Goal: Use online tool/utility: Use online tool/utility

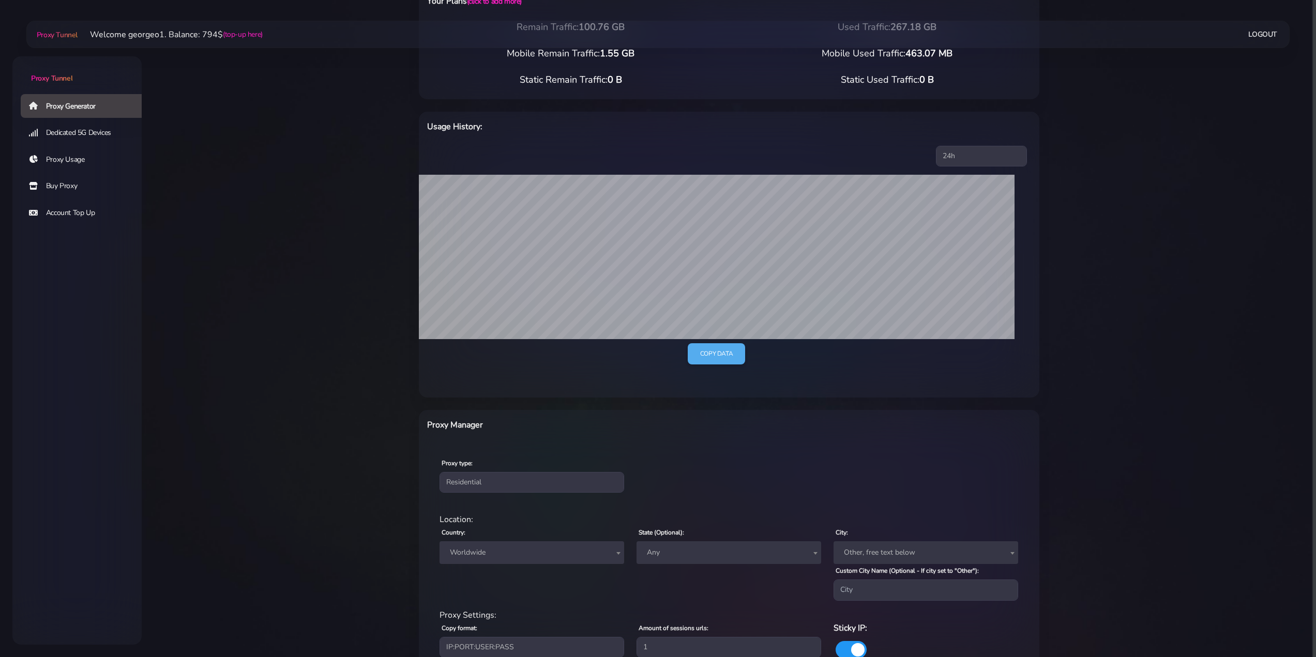
scroll to position [155, 0]
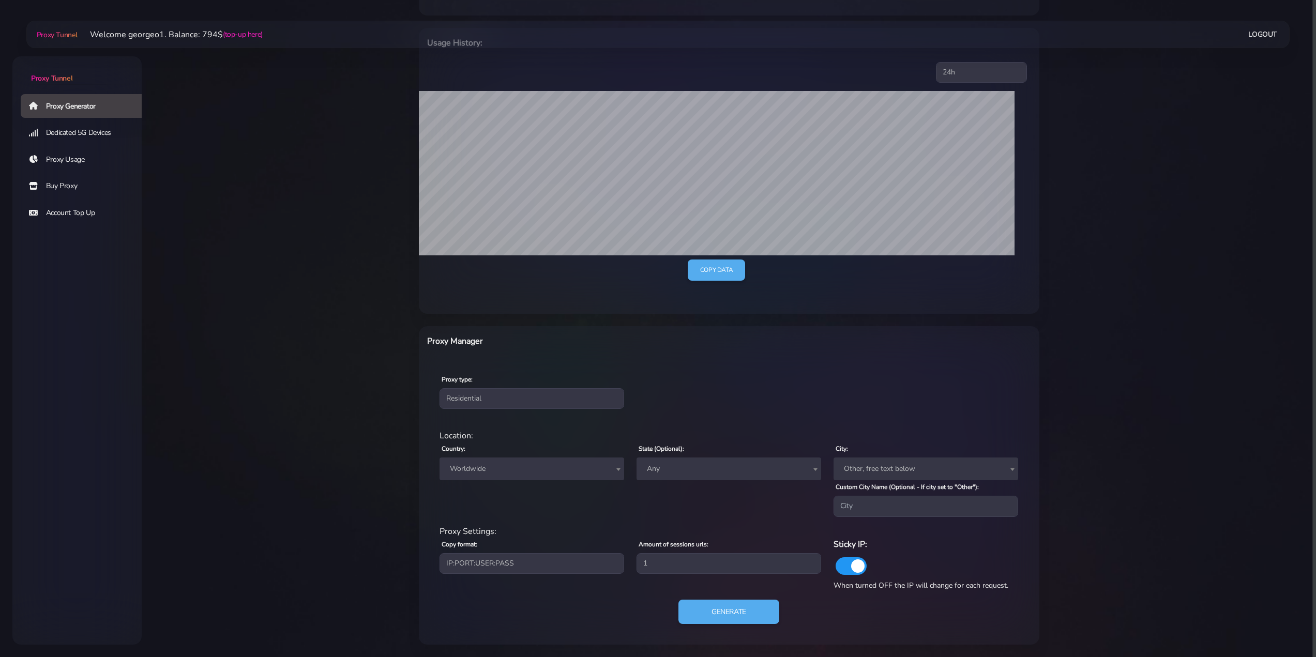
click at [516, 468] on span "Worldwide" at bounding box center [532, 469] width 172 height 14
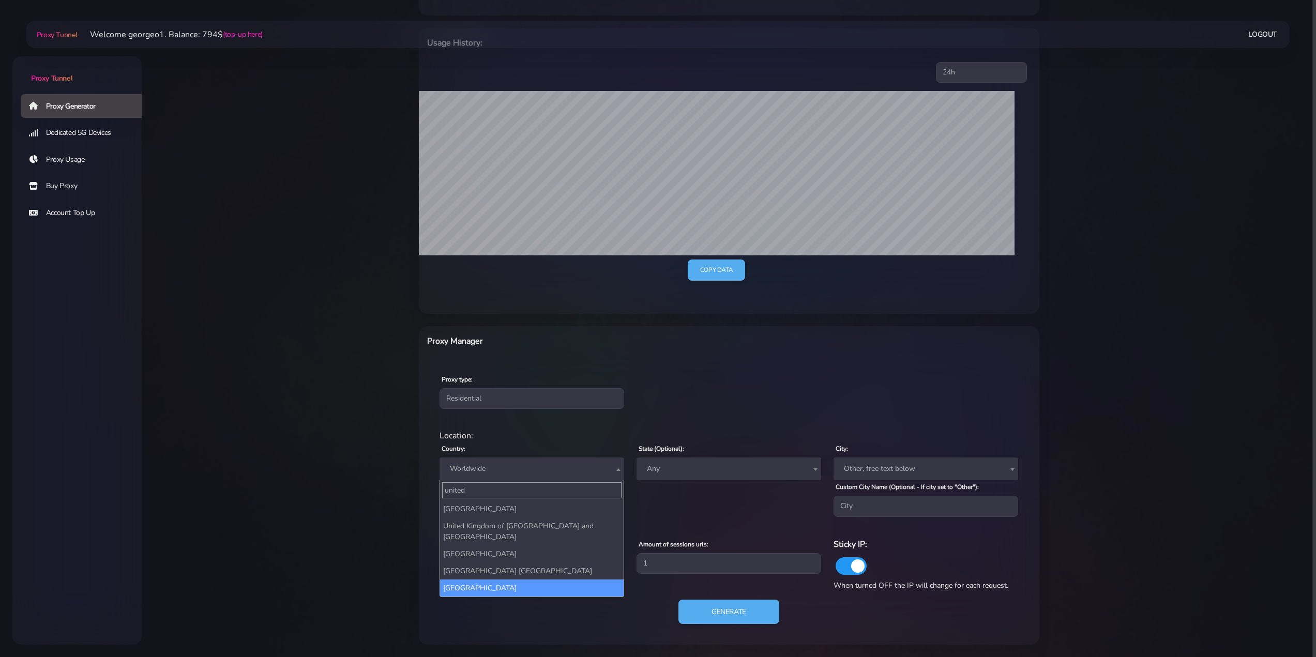
type input "united"
select select "US"
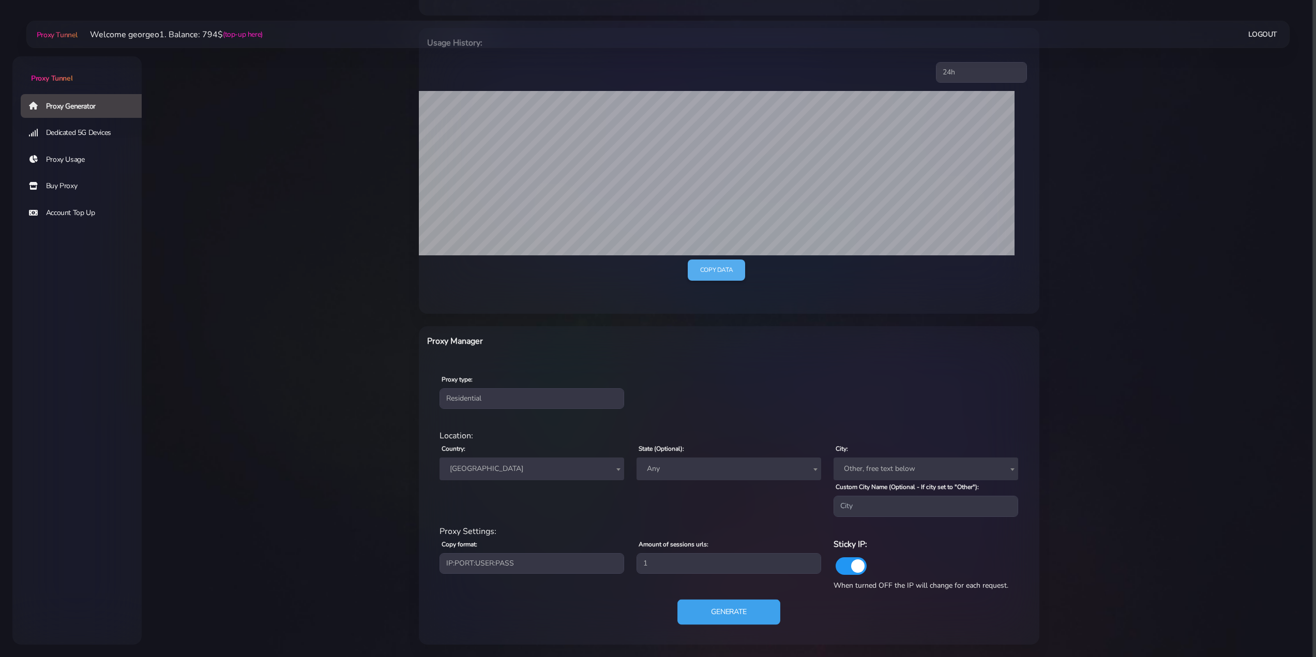
click at [750, 608] on button "Generate" at bounding box center [728, 611] width 103 height 25
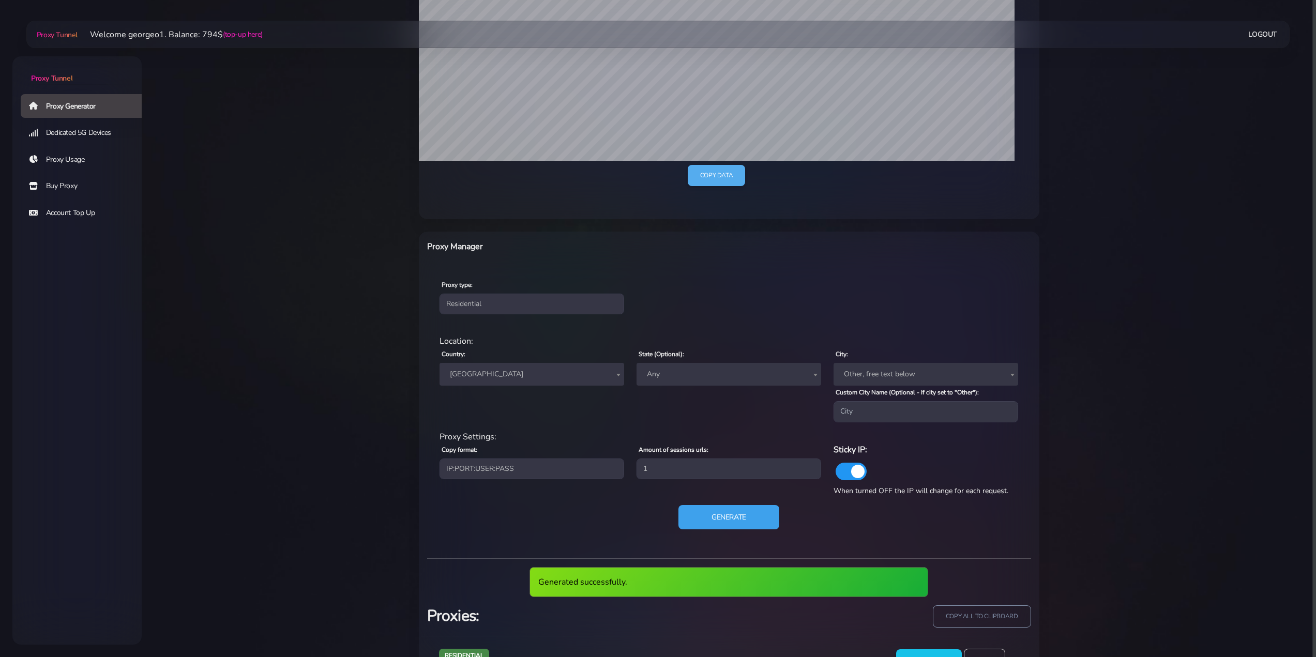
scroll to position [296, 0]
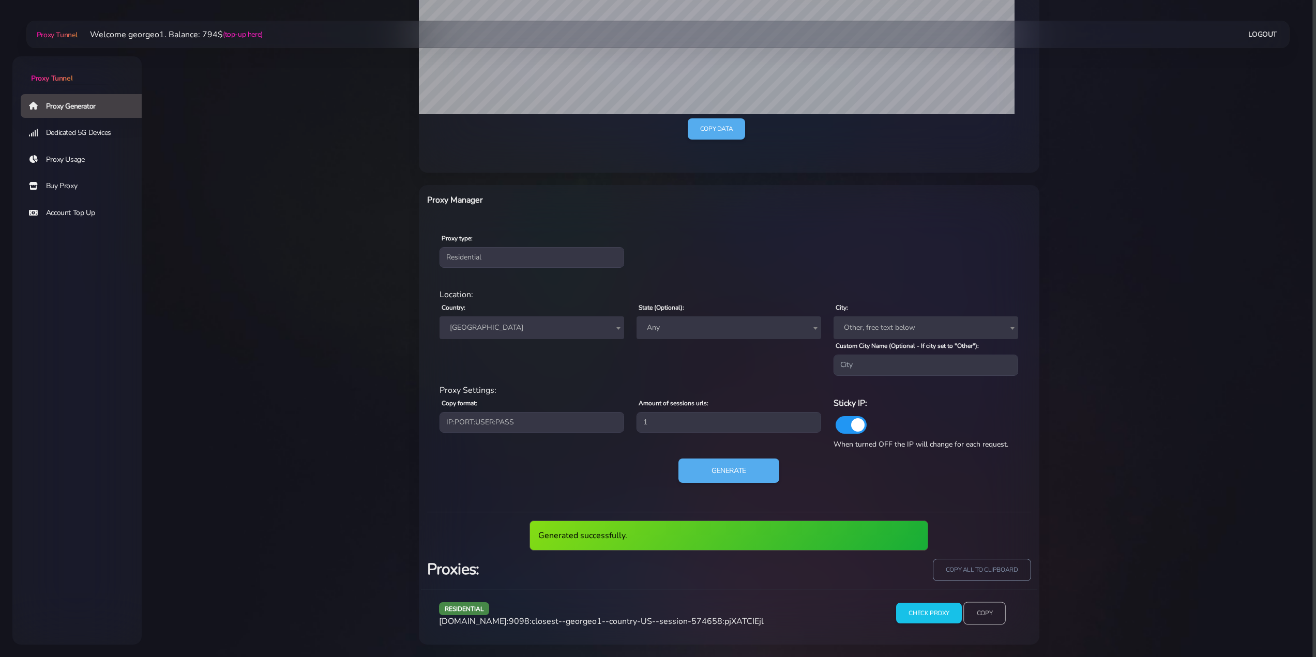
click at [974, 611] on input "Copy" at bounding box center [984, 613] width 42 height 23
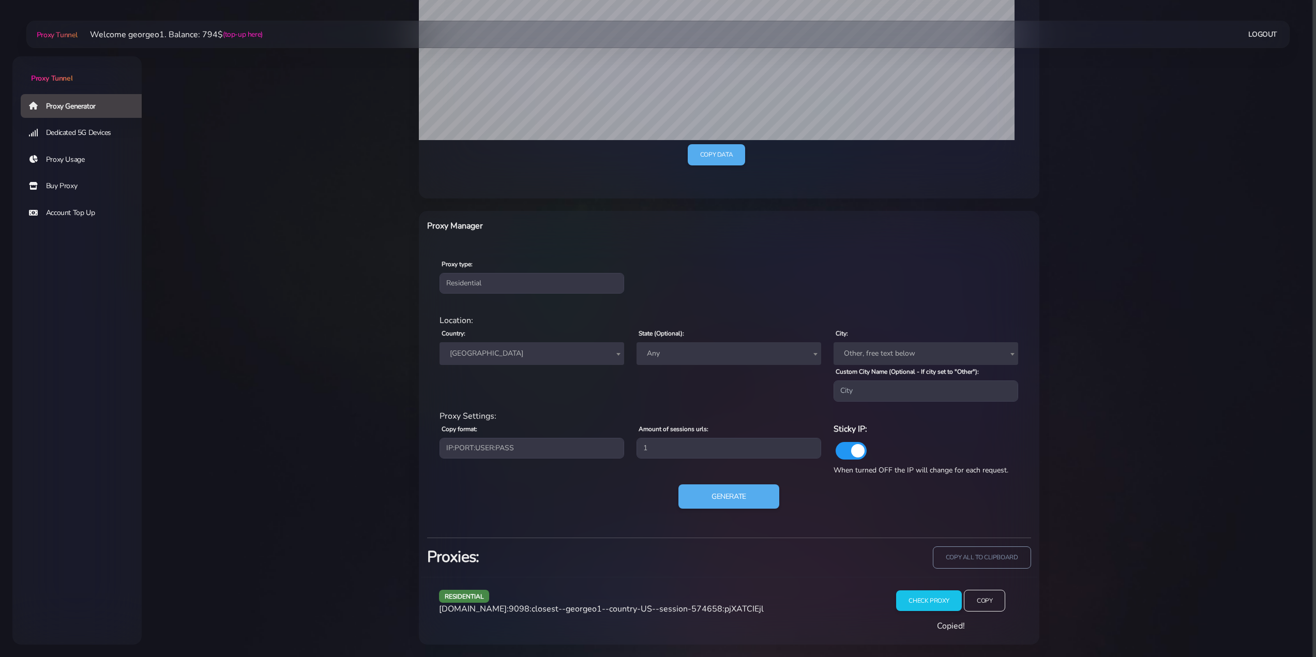
scroll to position [257, 0]
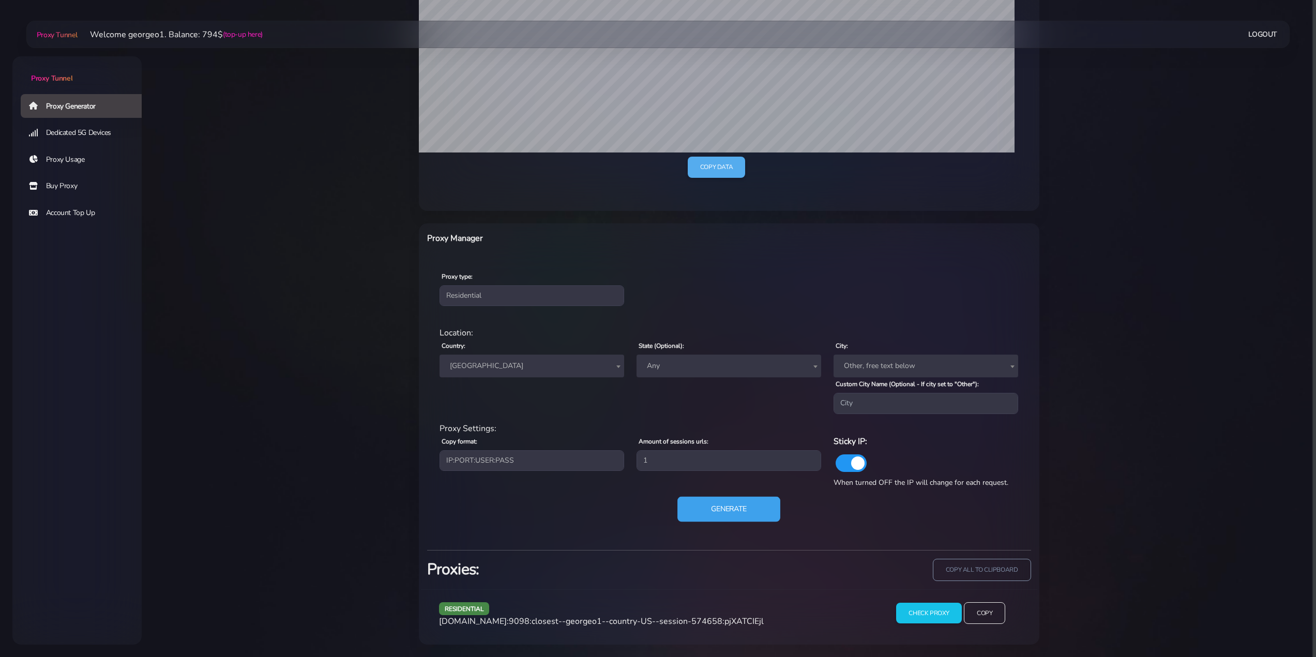
click at [713, 510] on button "Generate" at bounding box center [728, 508] width 103 height 25
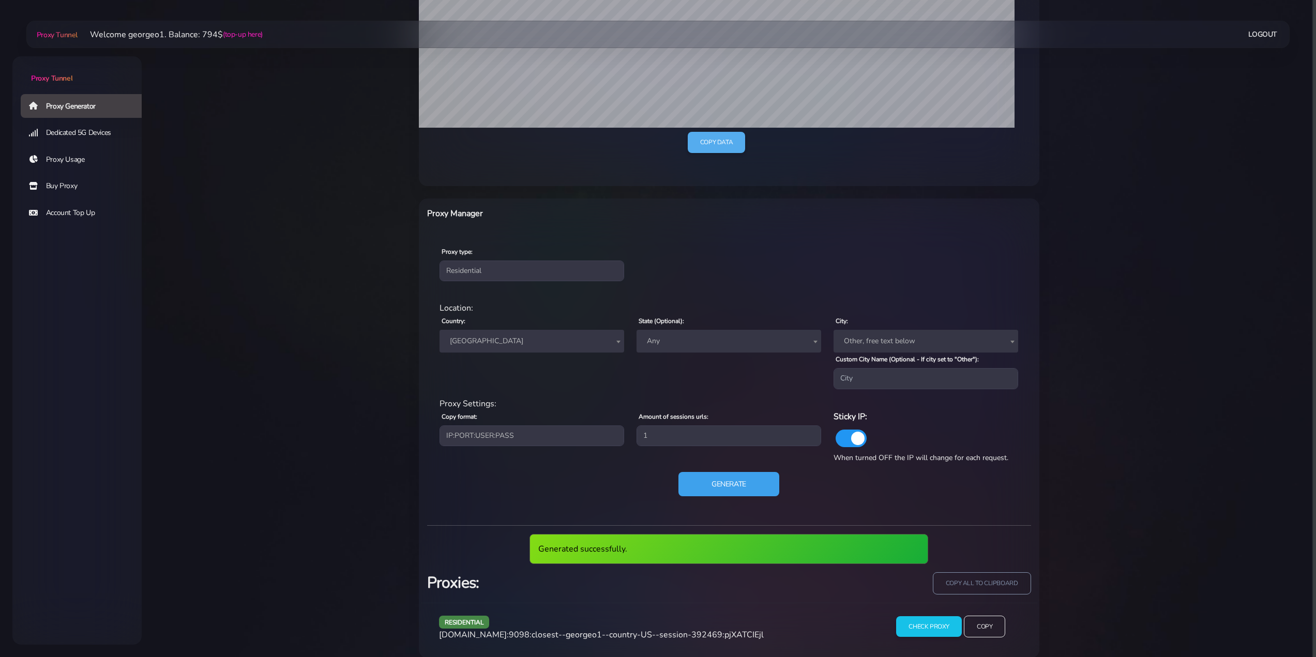
scroll to position [296, 0]
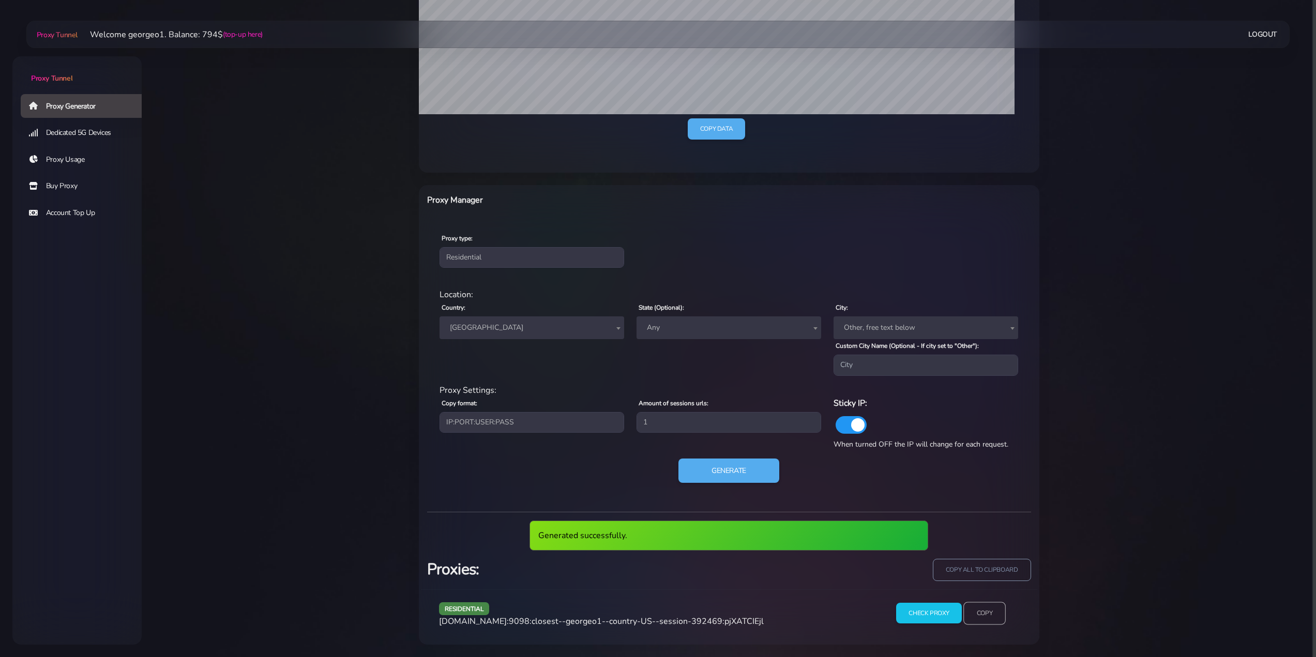
click at [977, 610] on input "Copy" at bounding box center [984, 613] width 42 height 23
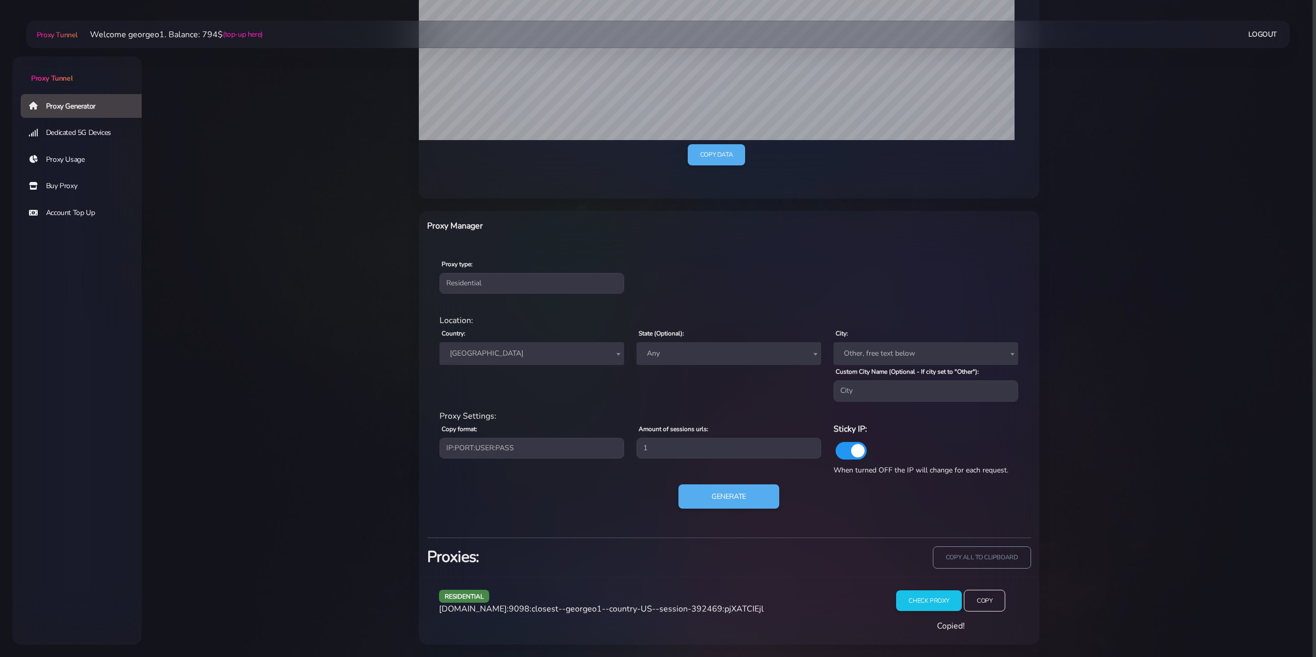
scroll to position [257, 0]
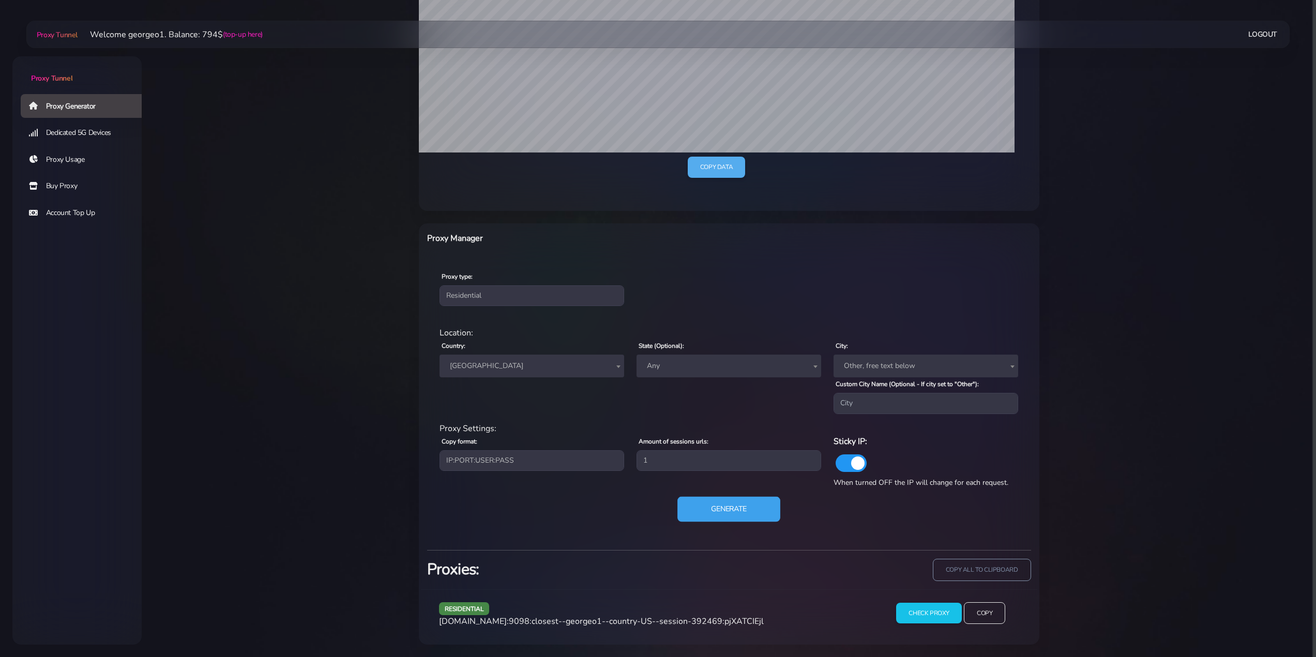
click at [725, 507] on button "Generate" at bounding box center [728, 508] width 103 height 25
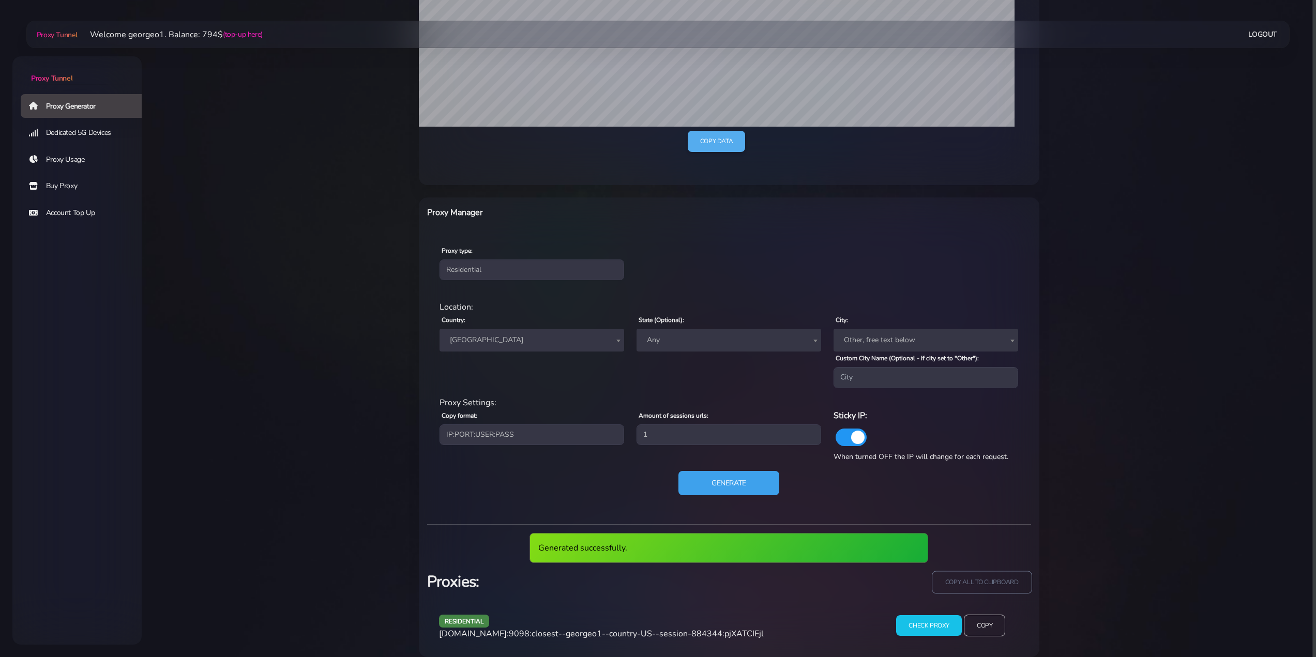
scroll to position [296, 0]
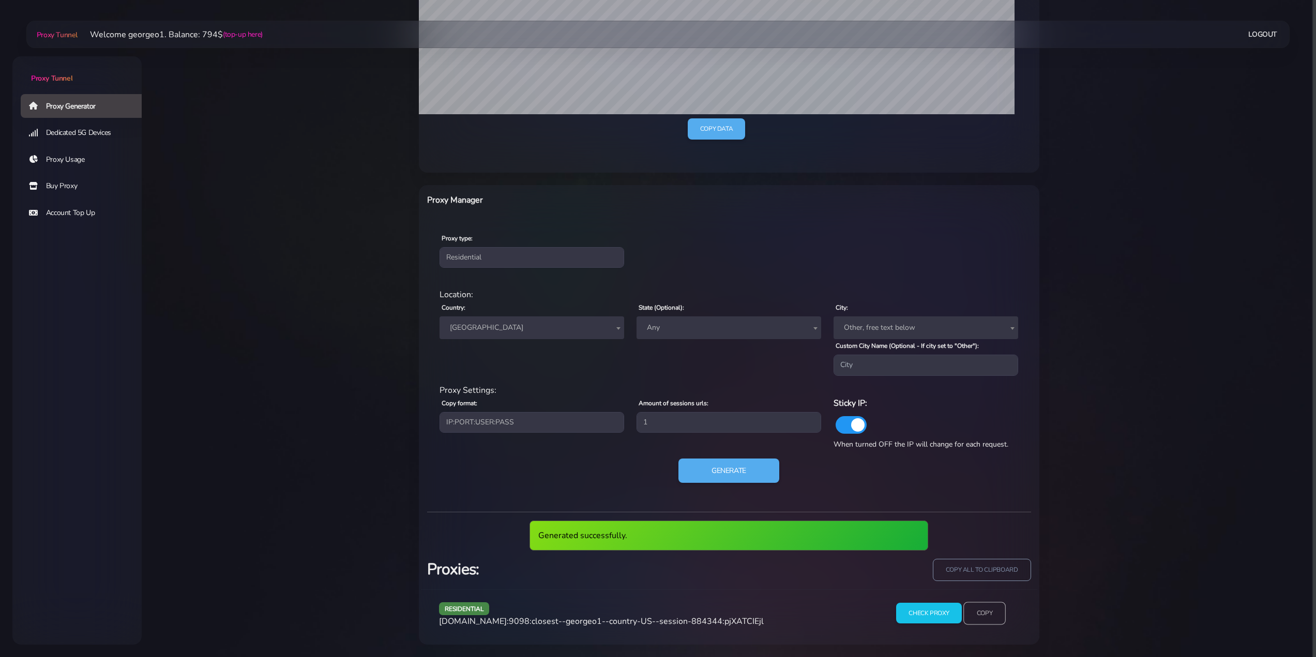
click at [983, 617] on input "Copy" at bounding box center [984, 613] width 42 height 23
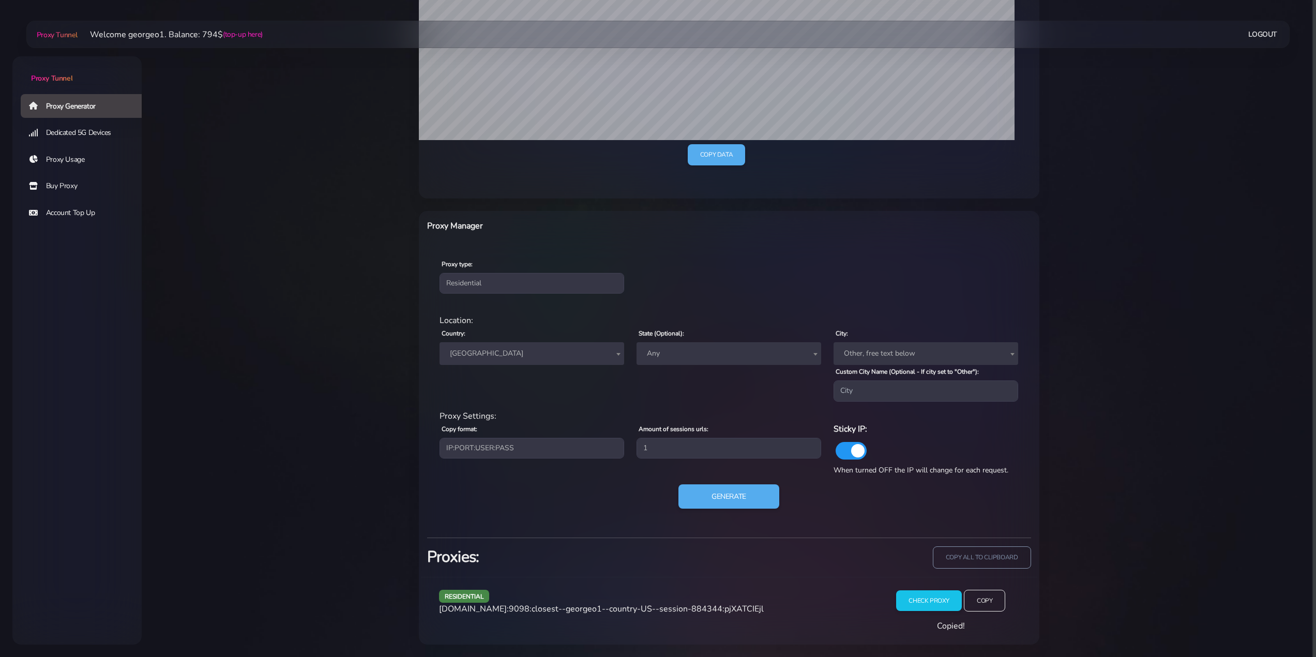
scroll to position [257, 0]
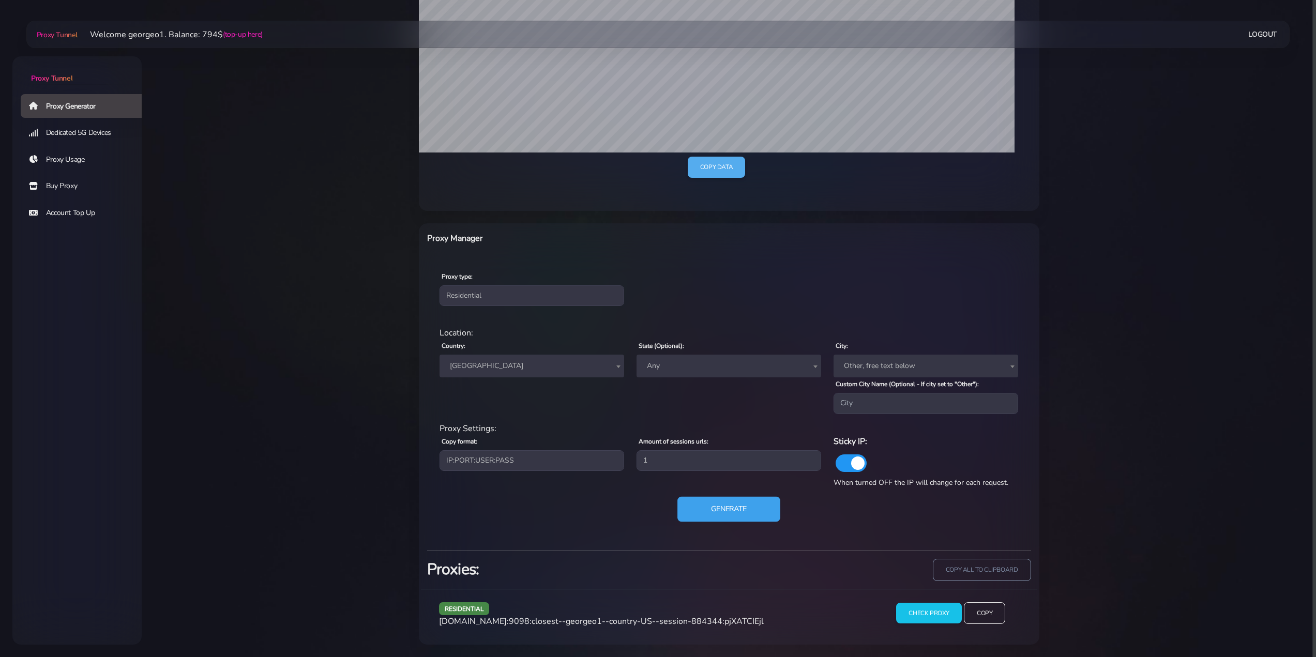
click at [730, 508] on button "Generate" at bounding box center [728, 508] width 103 height 25
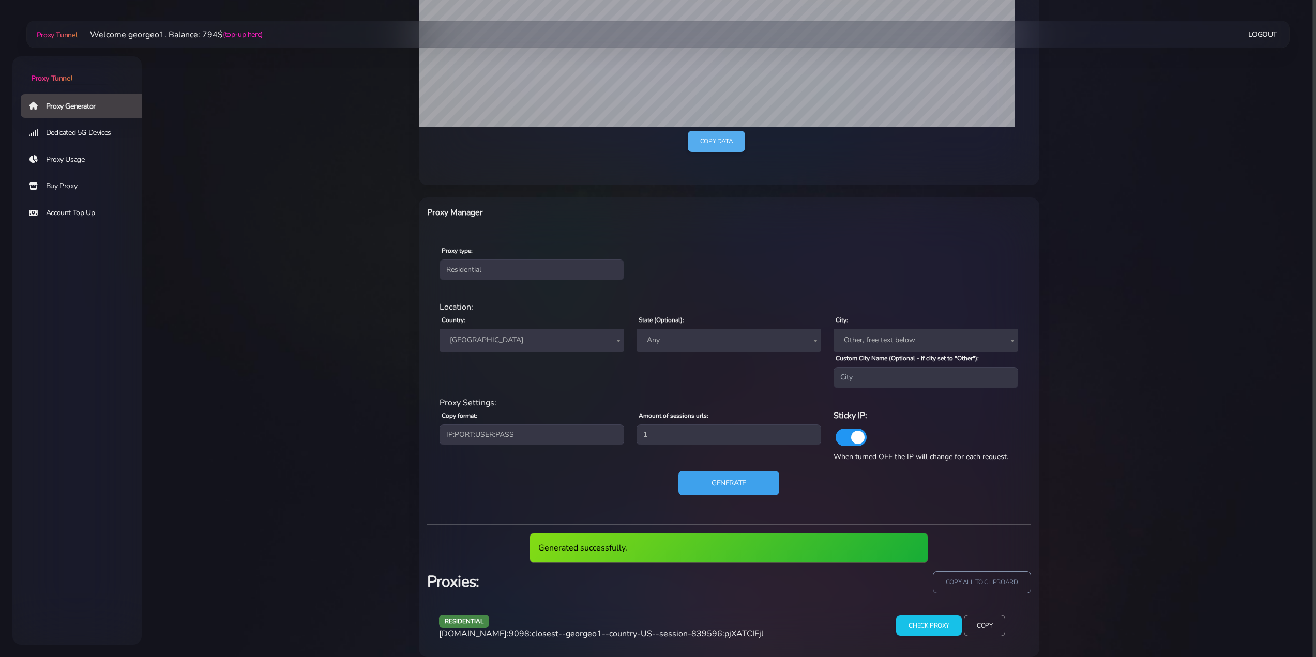
scroll to position [296, 0]
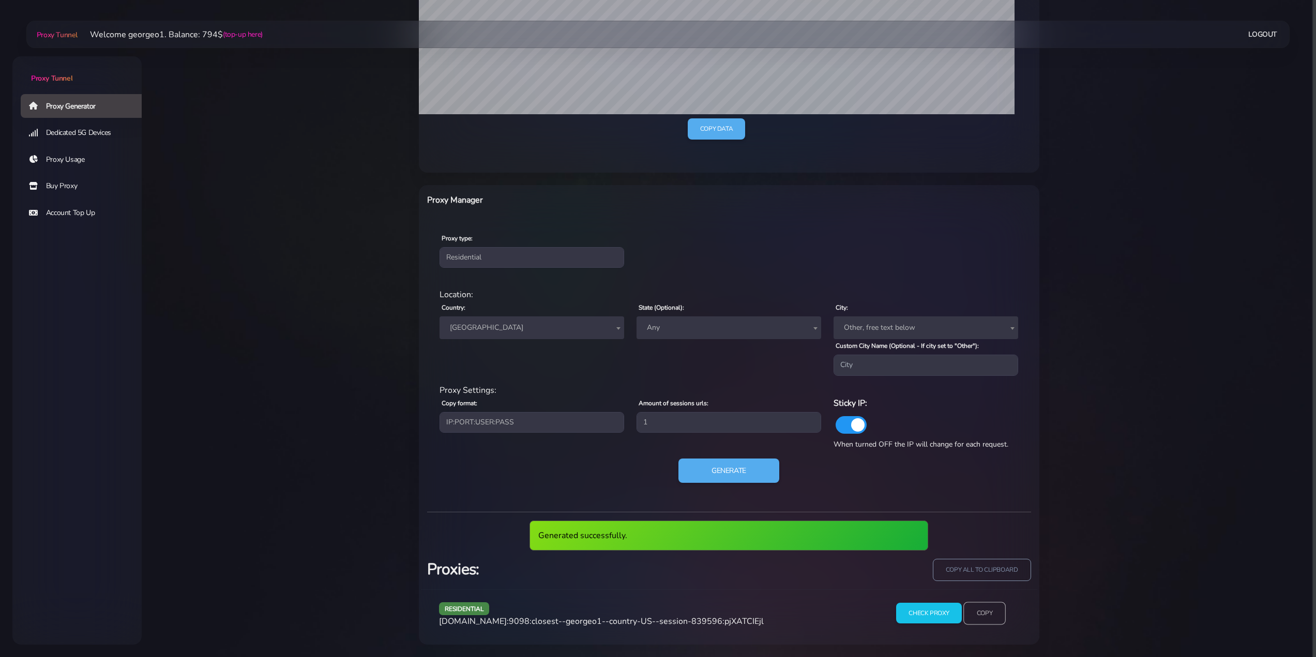
click at [992, 617] on input "Copy" at bounding box center [984, 613] width 42 height 23
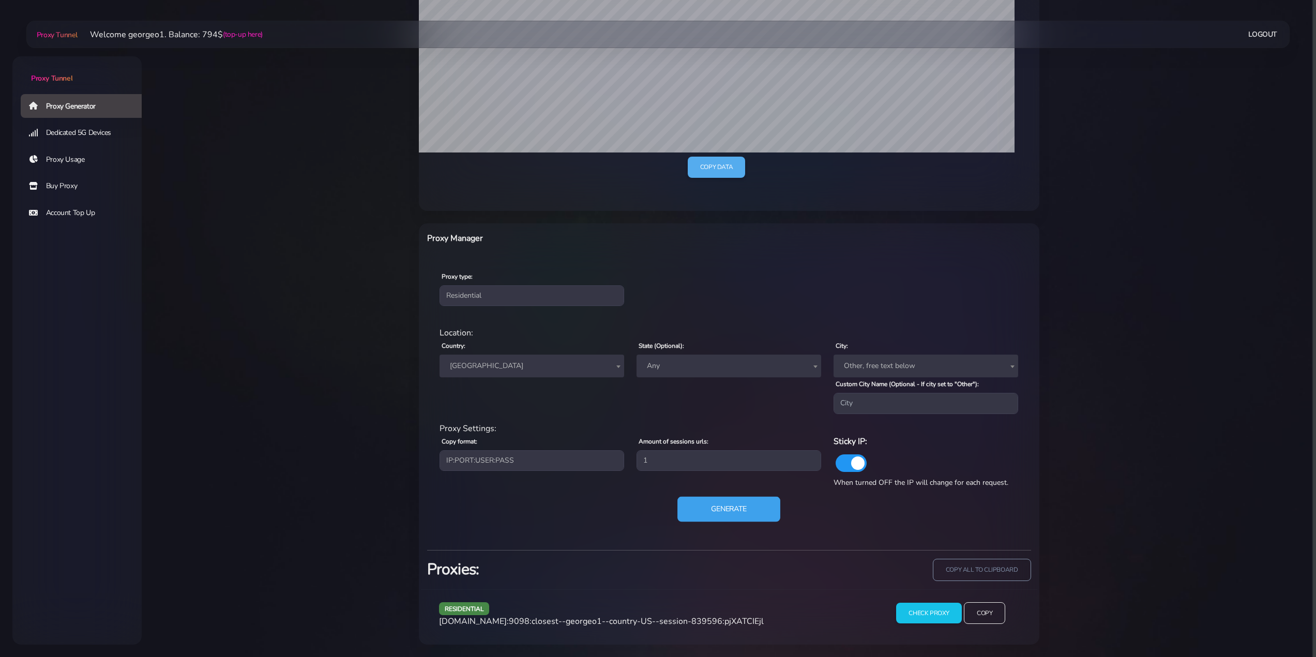
click at [703, 501] on button "Generate" at bounding box center [728, 508] width 103 height 25
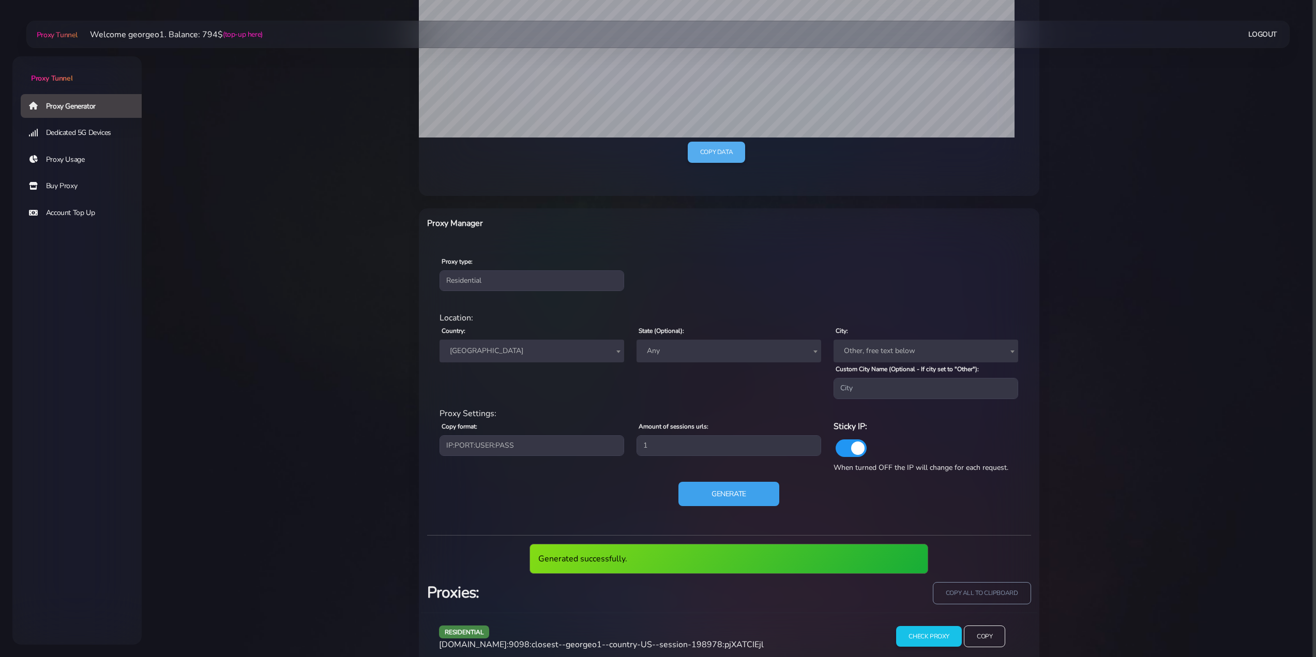
scroll to position [296, 0]
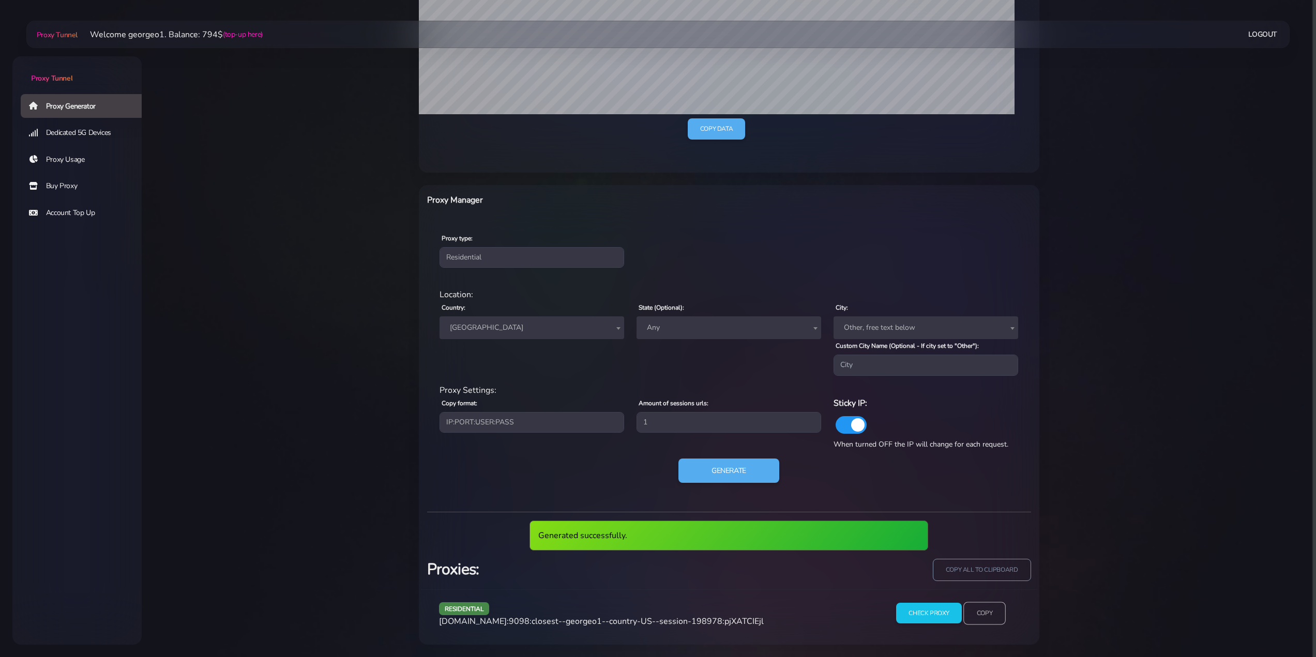
click at [987, 617] on input "Copy" at bounding box center [984, 613] width 42 height 23
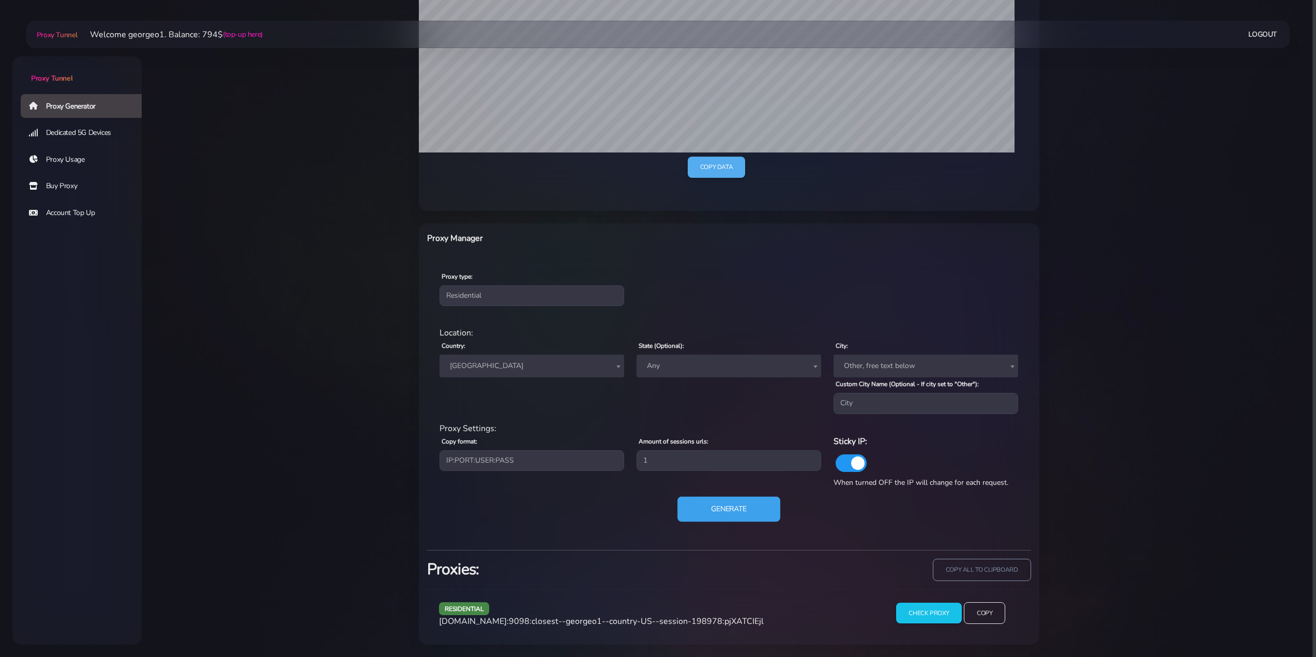
click at [737, 508] on button "Generate" at bounding box center [728, 508] width 103 height 25
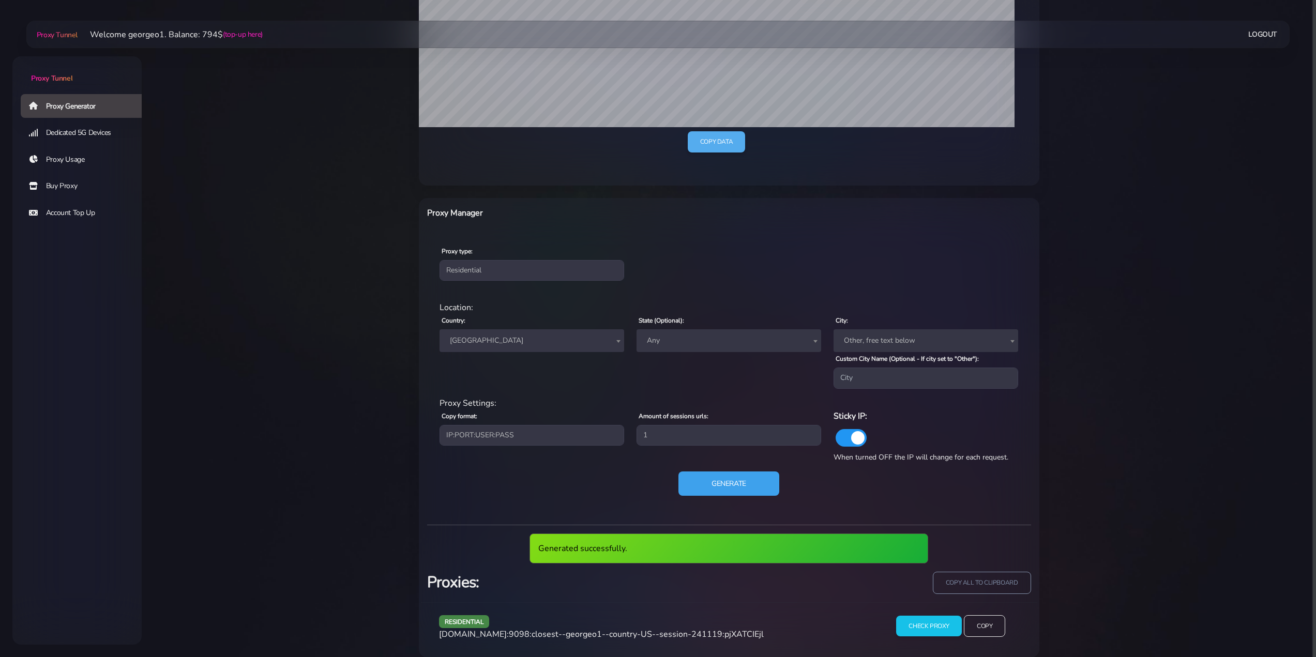
scroll to position [296, 0]
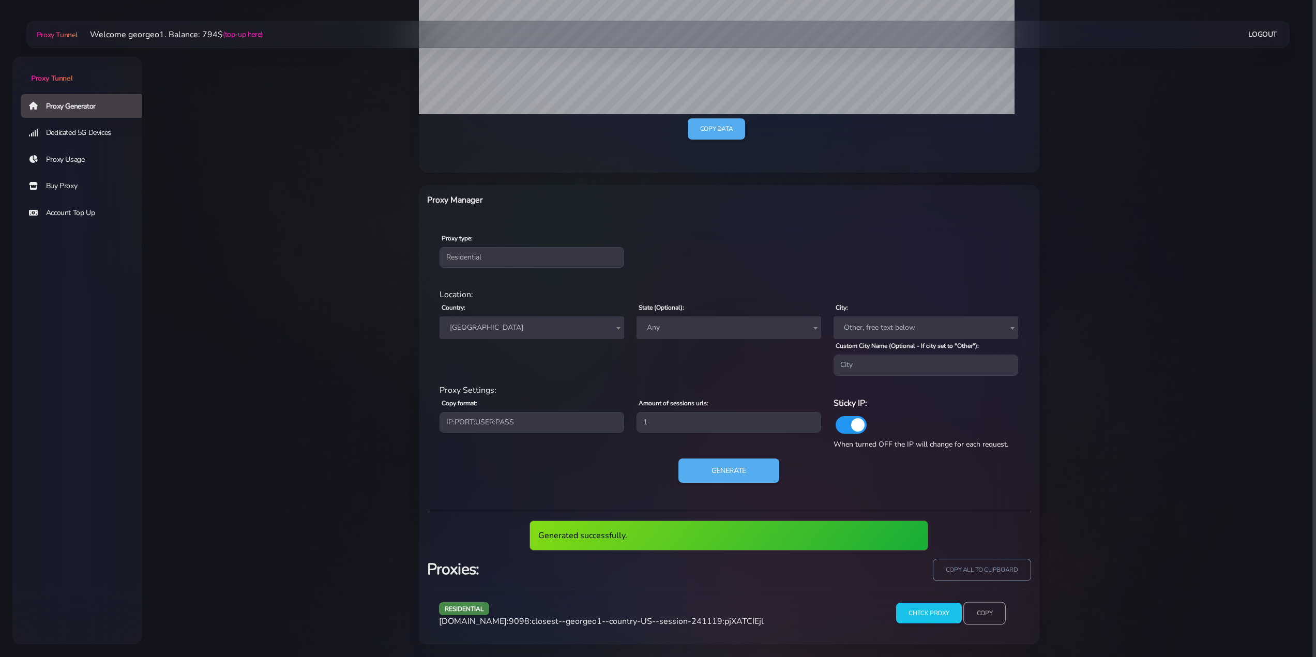
click at [990, 614] on input "Copy" at bounding box center [984, 613] width 42 height 23
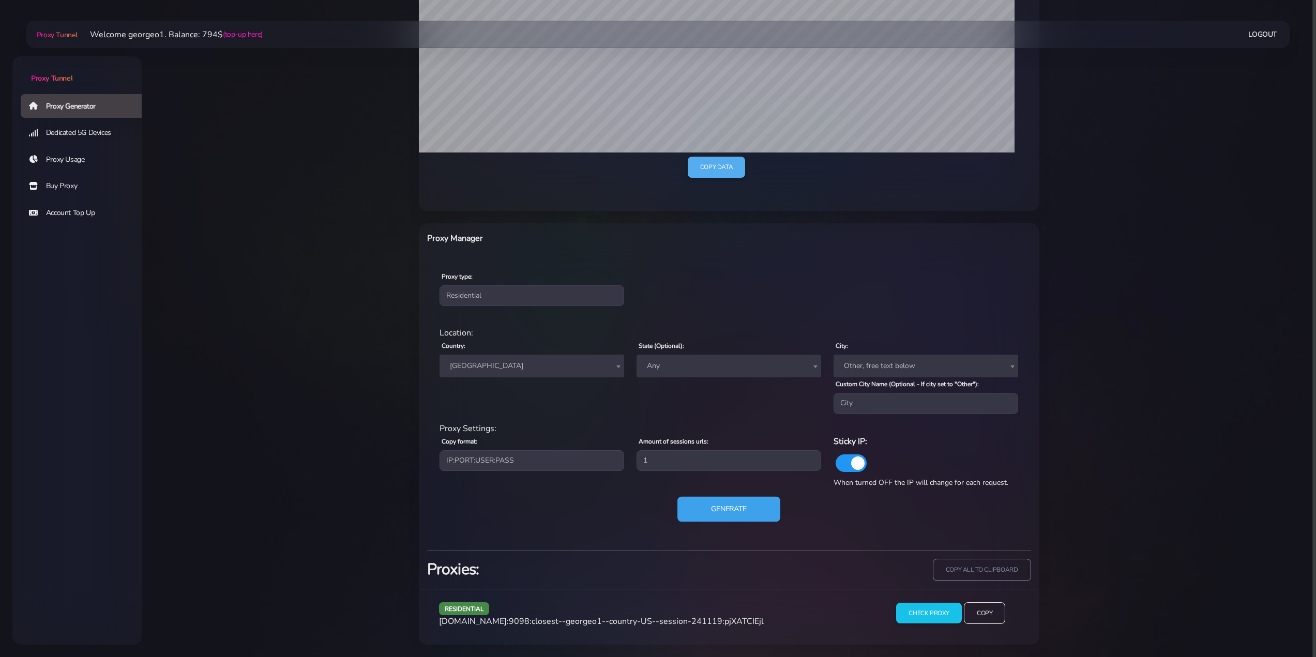
click at [746, 518] on button "Generate" at bounding box center [728, 508] width 103 height 25
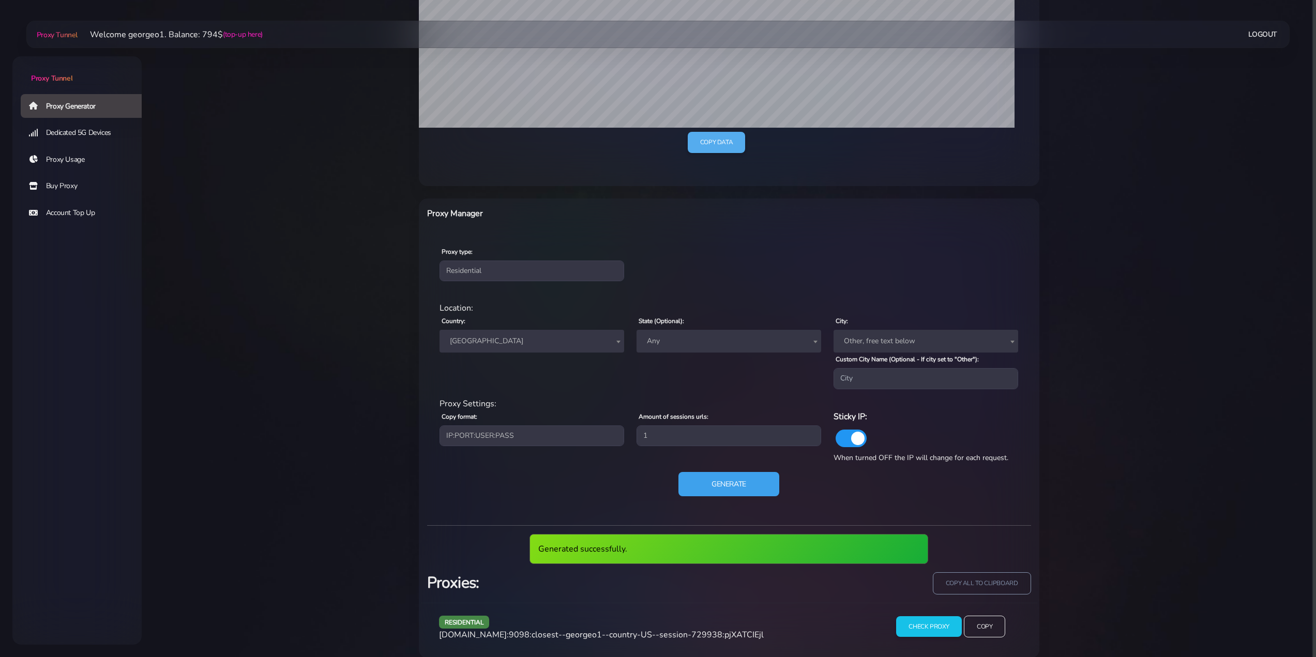
scroll to position [296, 0]
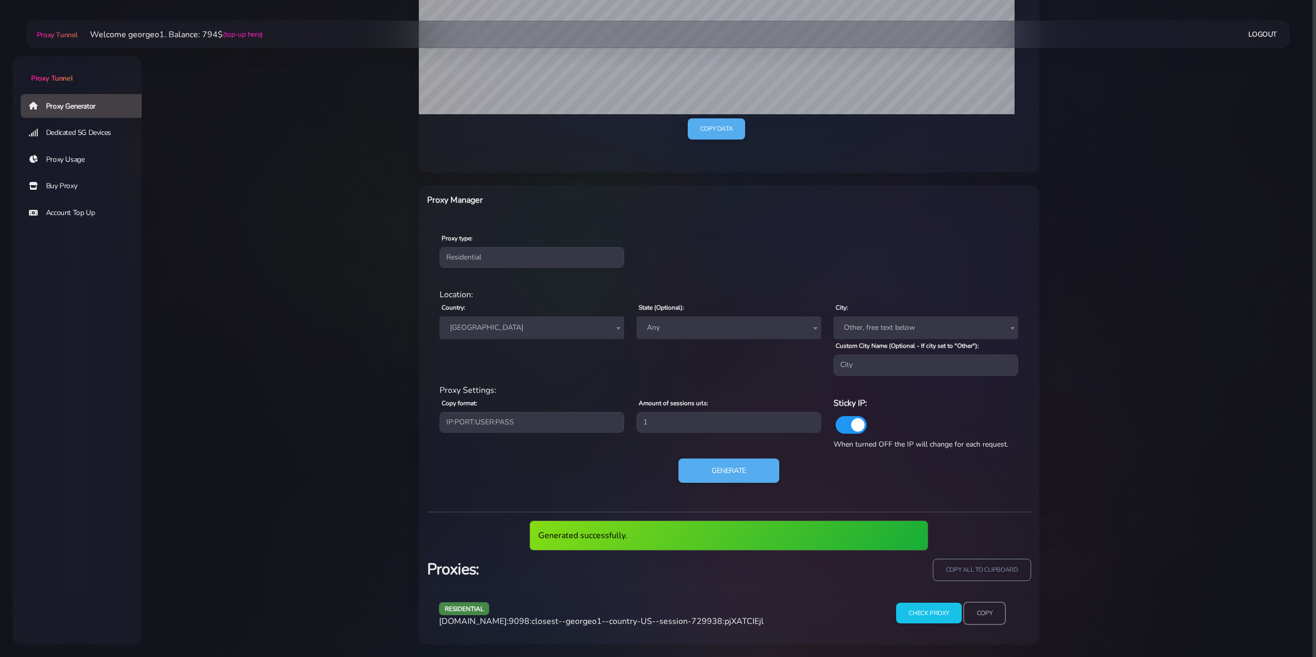
click at [980, 614] on input "Copy" at bounding box center [984, 613] width 42 height 23
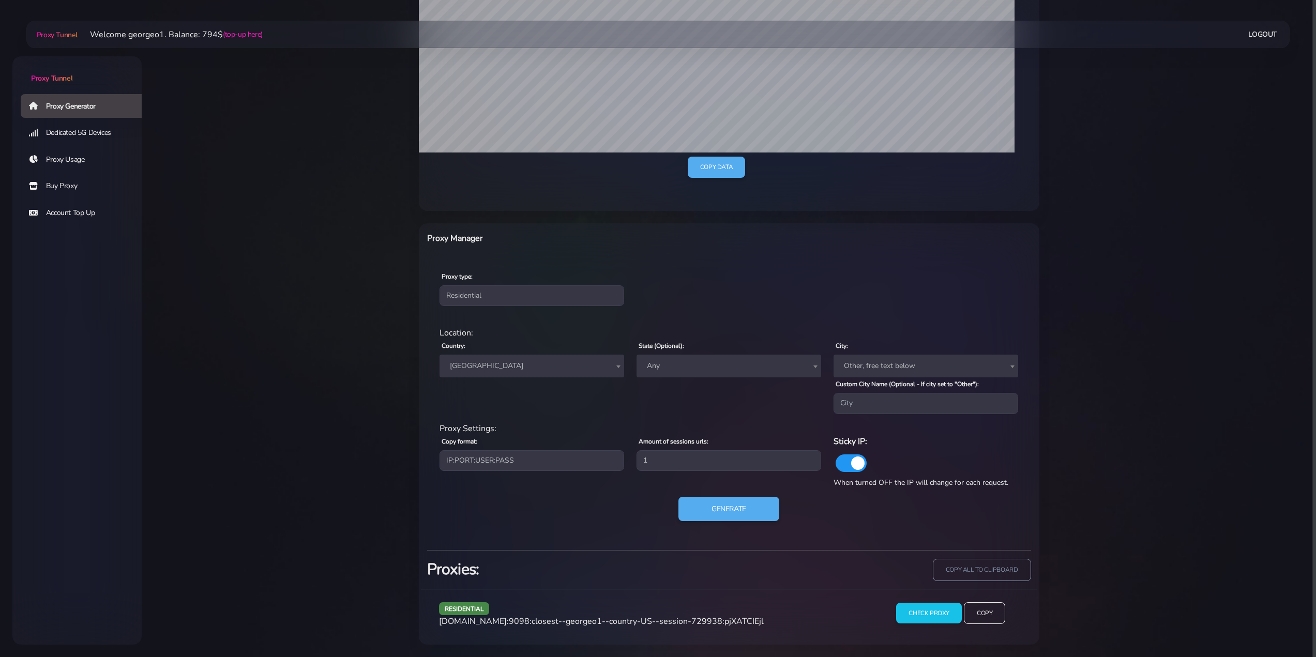
scroll to position [257, 0]
click at [742, 515] on button "Generate" at bounding box center [728, 508] width 103 height 25
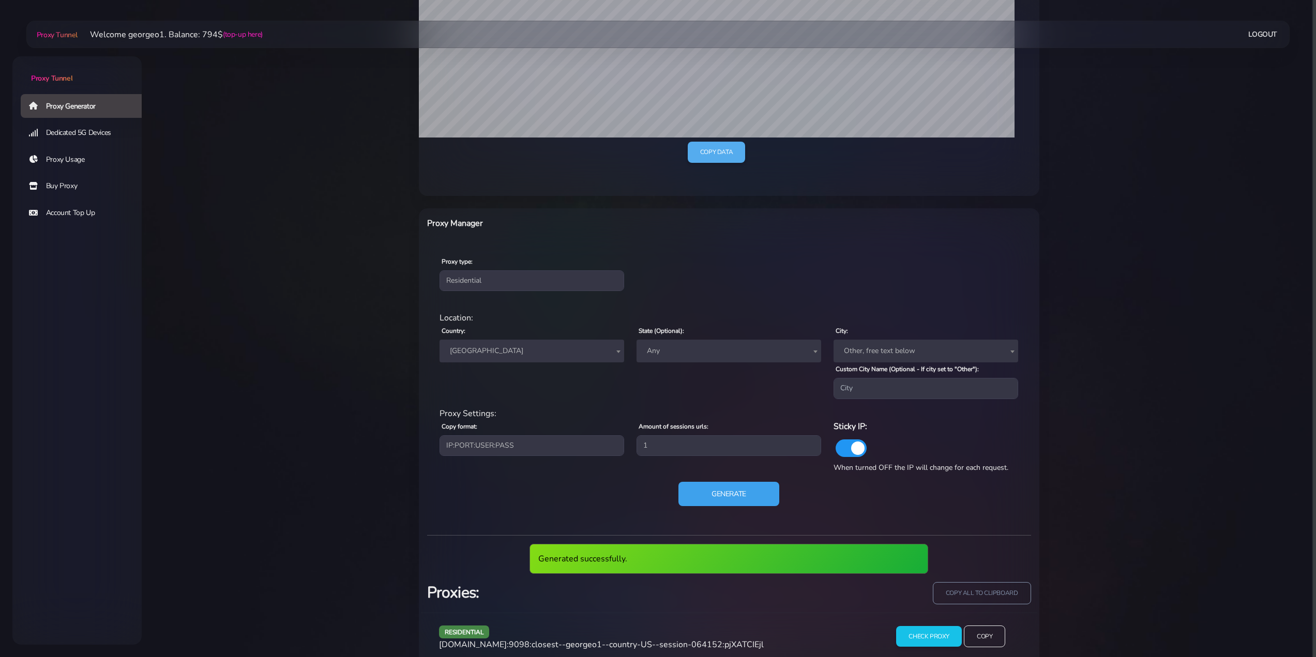
scroll to position [296, 0]
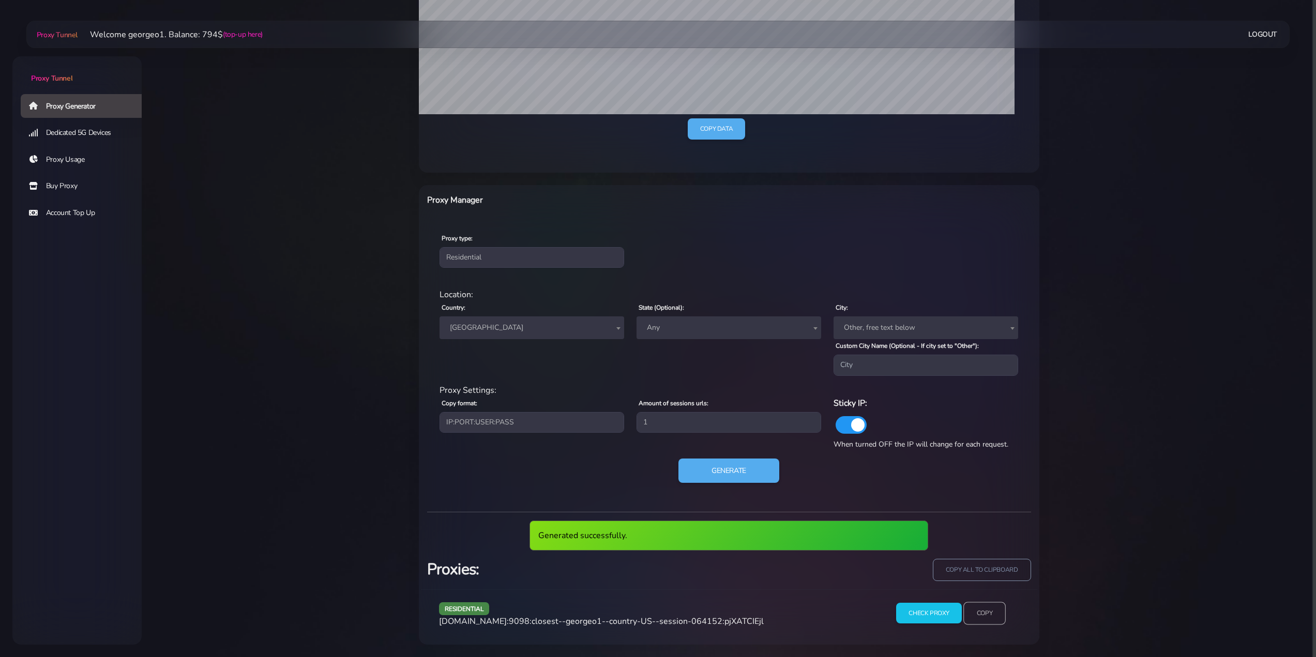
click at [982, 613] on input "Copy" at bounding box center [984, 613] width 42 height 23
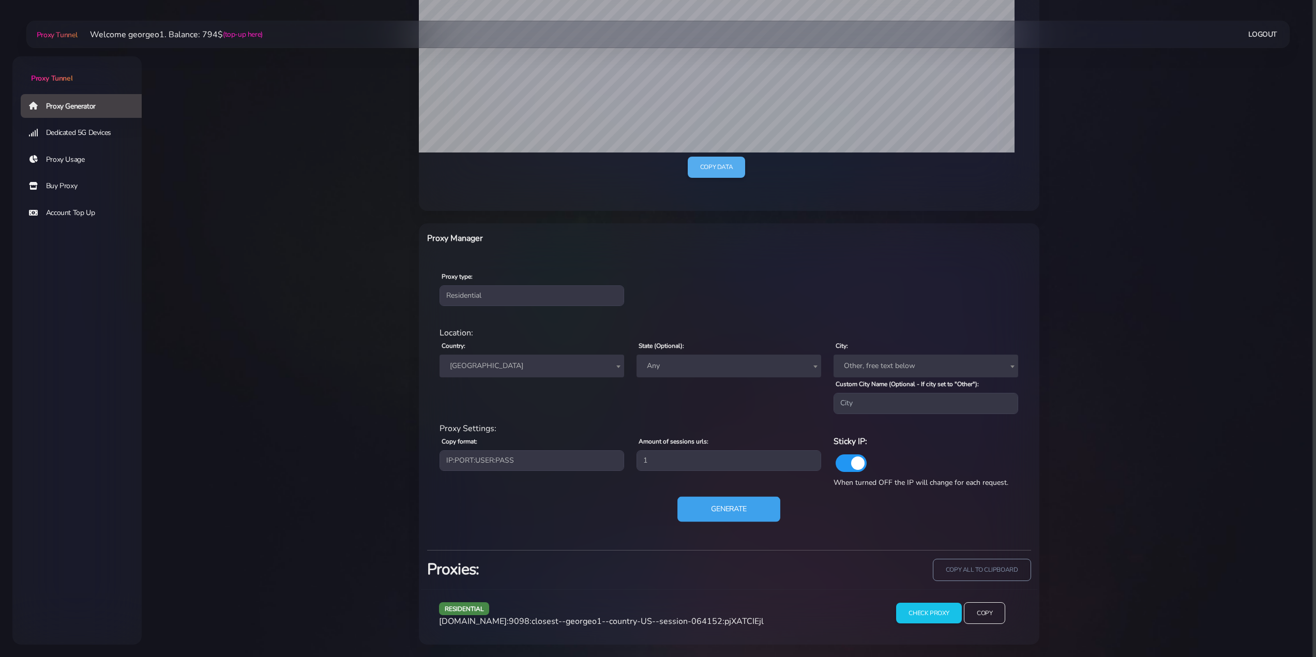
click at [739, 502] on button "Generate" at bounding box center [728, 508] width 103 height 25
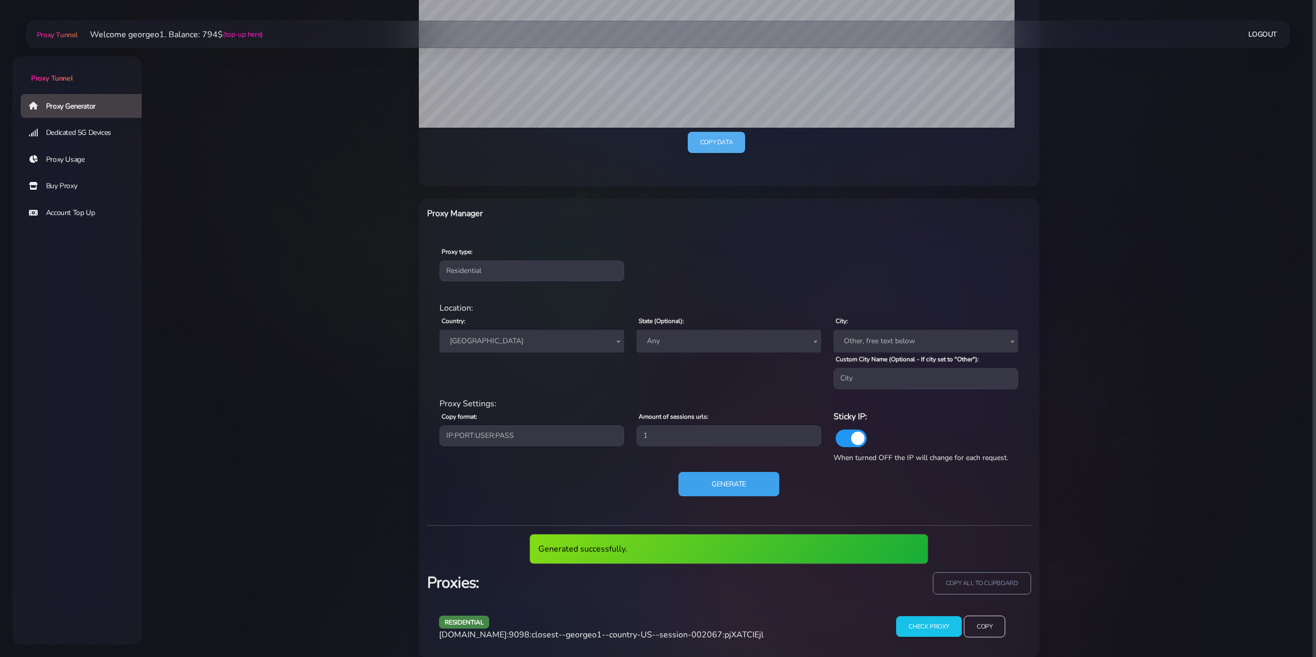
scroll to position [296, 0]
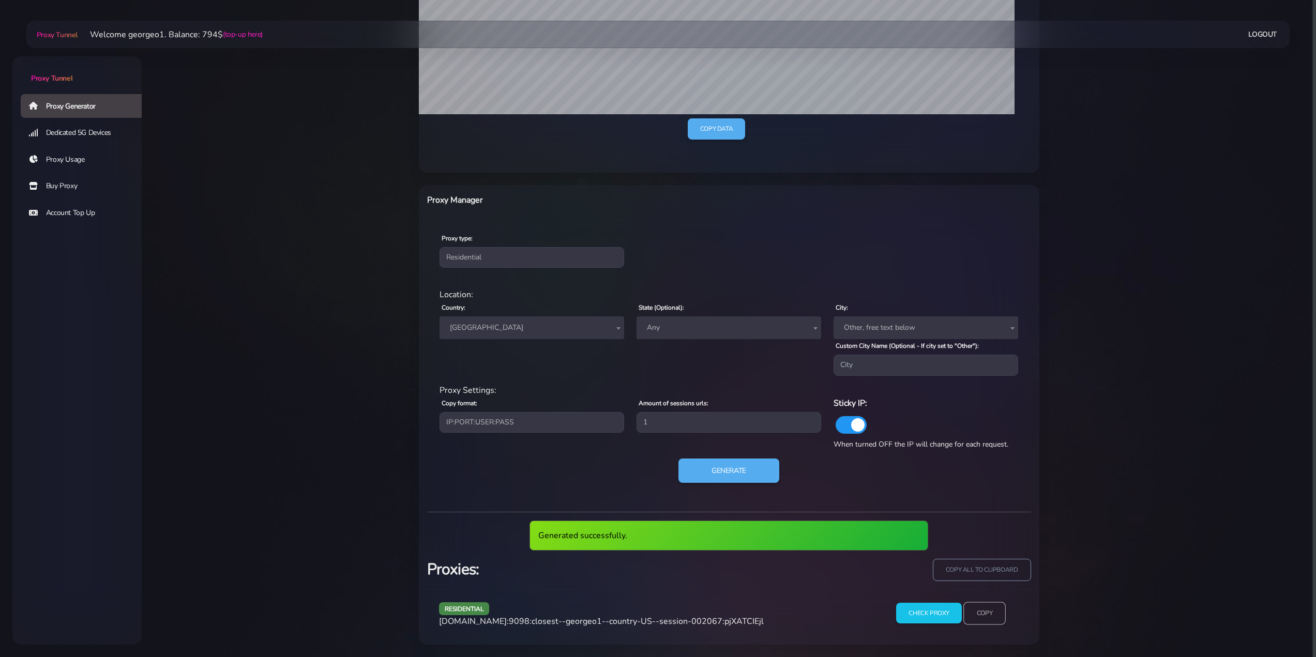
click at [982, 610] on input "Copy" at bounding box center [984, 613] width 42 height 23
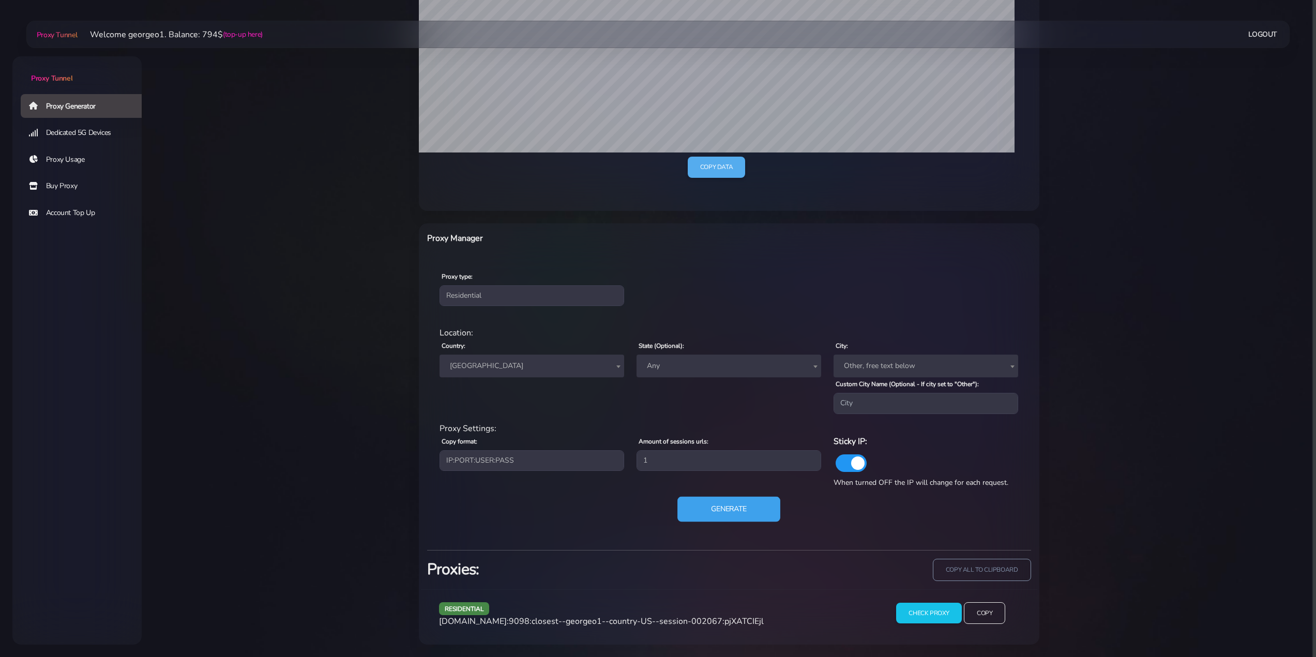
click at [737, 516] on button "Generate" at bounding box center [728, 508] width 103 height 25
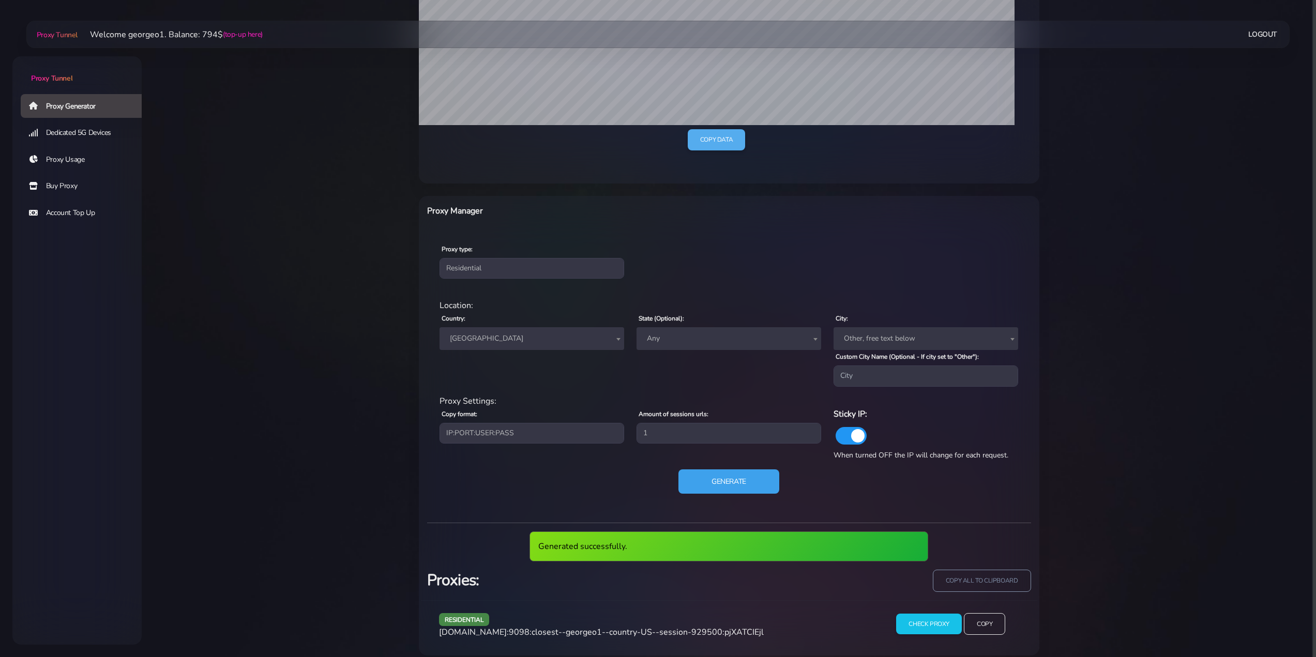
scroll to position [296, 0]
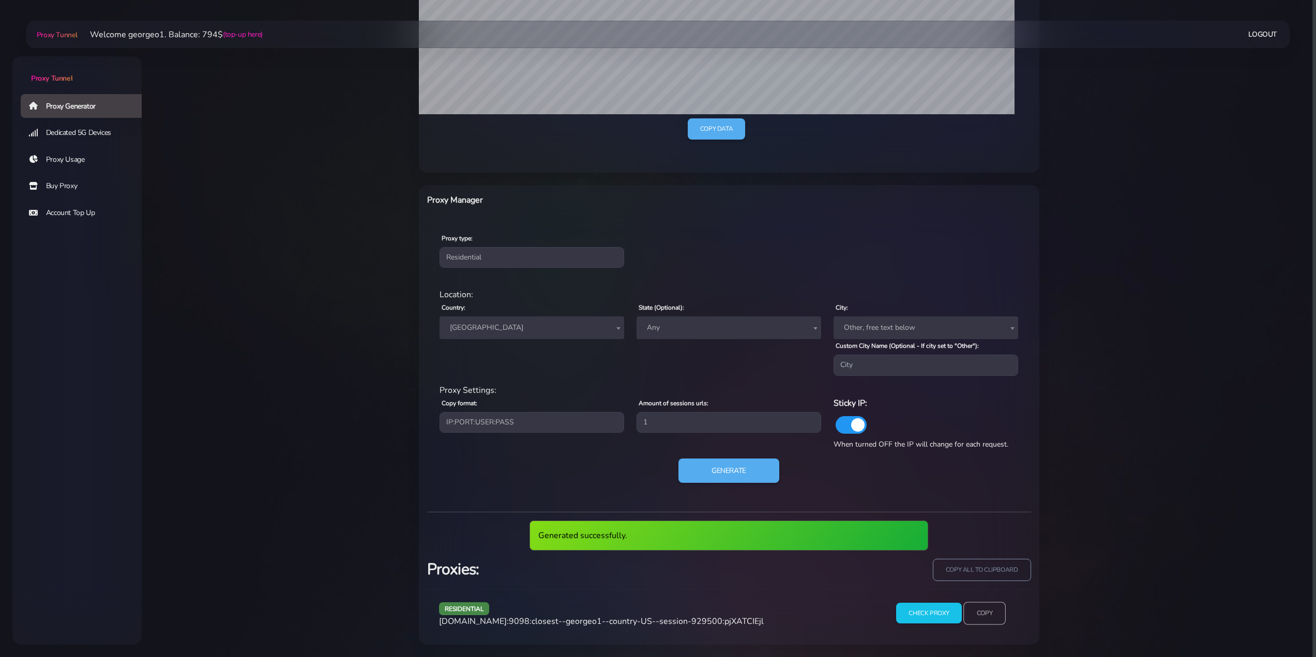
click at [989, 613] on input "Copy" at bounding box center [984, 613] width 42 height 23
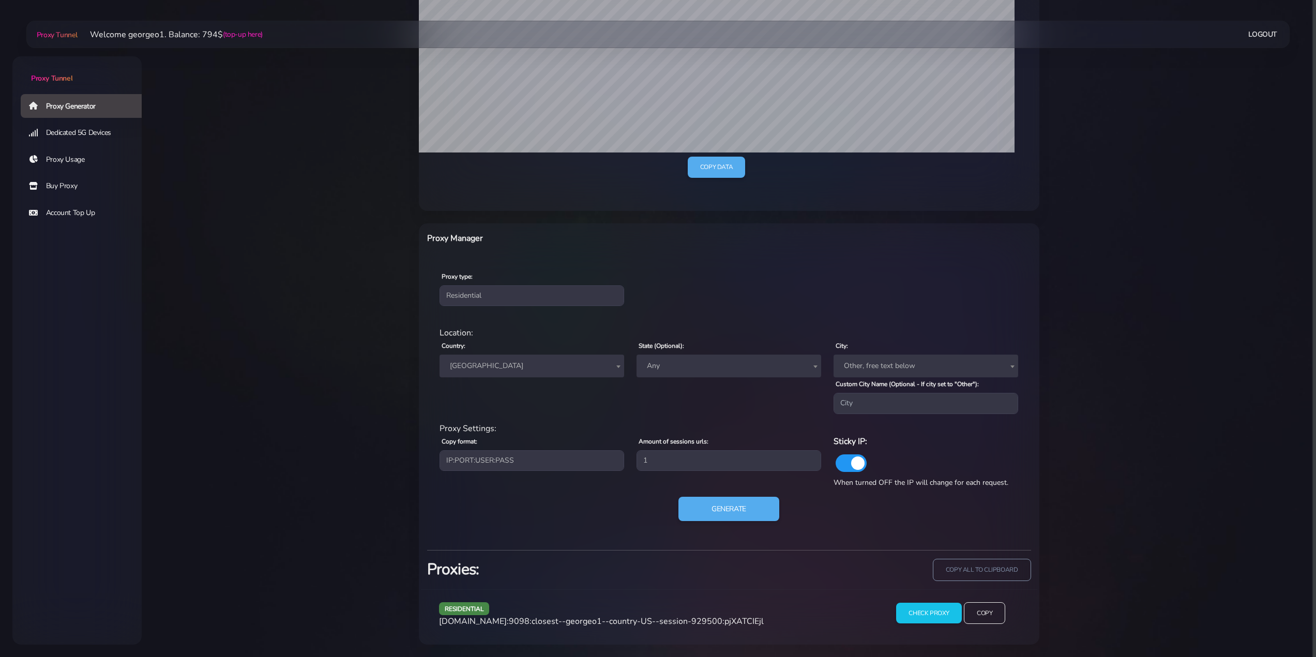
scroll to position [257, 0]
